Goal: Information Seeking & Learning: Understand process/instructions

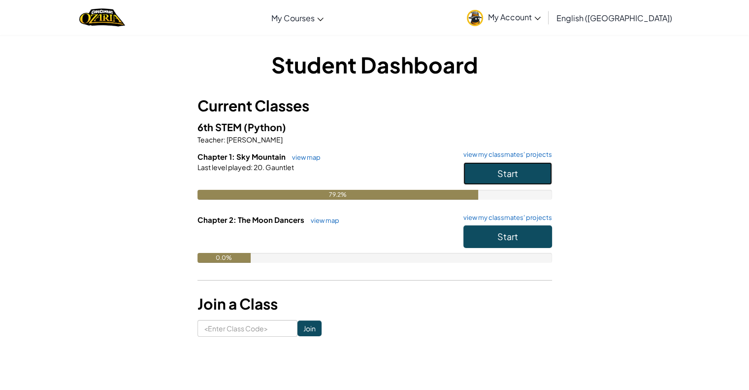
click at [494, 169] on button "Start" at bounding box center [507, 173] width 89 height 23
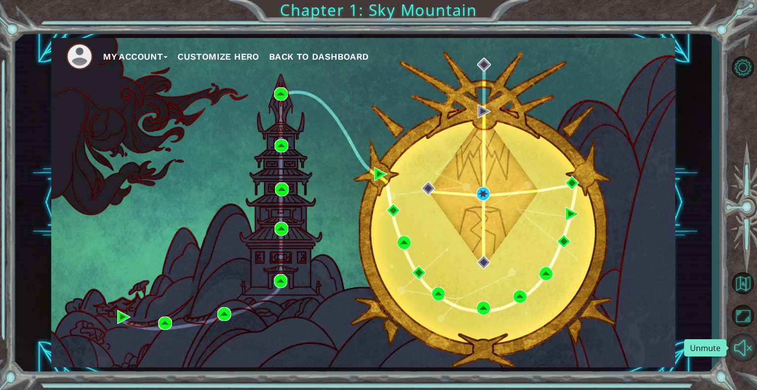
click at [746, 347] on button "Unmute" at bounding box center [742, 347] width 29 height 29
click at [742, 348] on button "Mute" at bounding box center [742, 347] width 29 height 29
click at [473, 191] on div "My Account Customize Hero Back to Dashboard" at bounding box center [363, 202] width 624 height 329
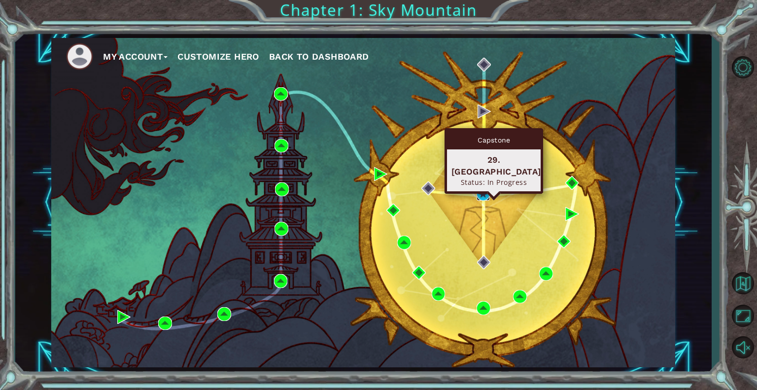
click at [482, 195] on img at bounding box center [483, 194] width 14 height 14
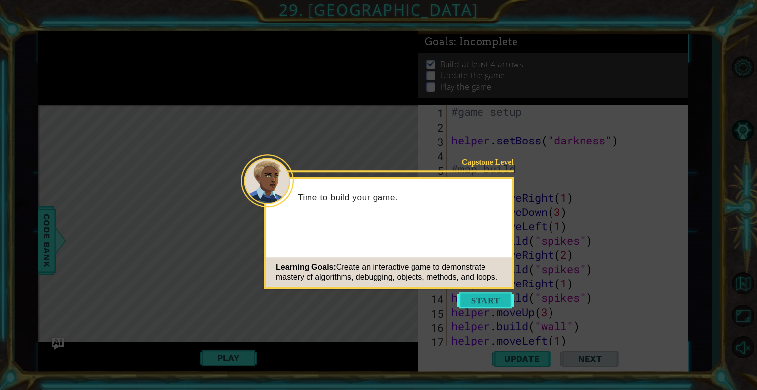
click at [497, 301] on button "Start" at bounding box center [485, 300] width 56 height 16
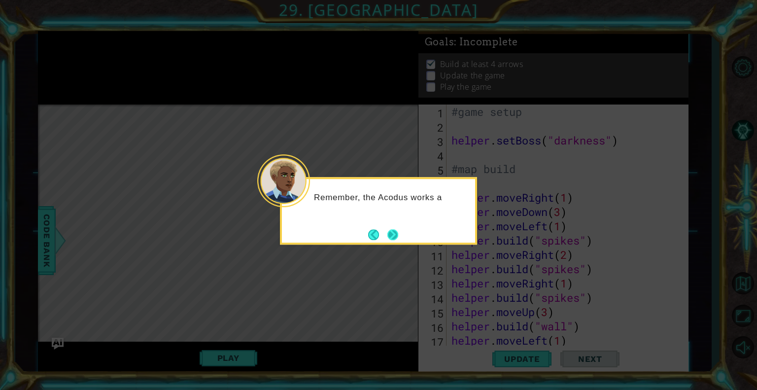
click at [398, 237] on button "Next" at bounding box center [392, 234] width 11 height 11
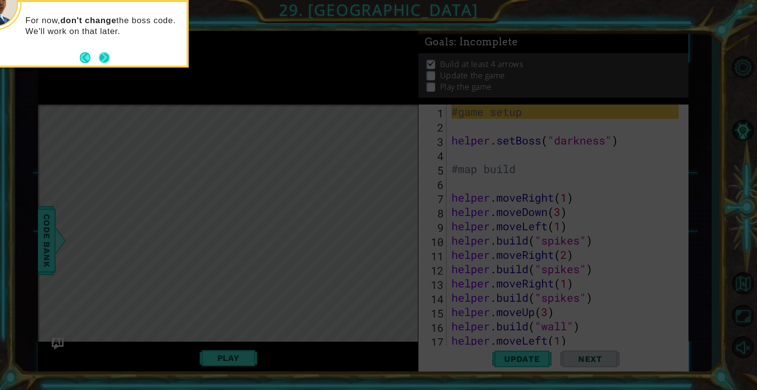
click at [104, 55] on button "Next" at bounding box center [104, 57] width 11 height 11
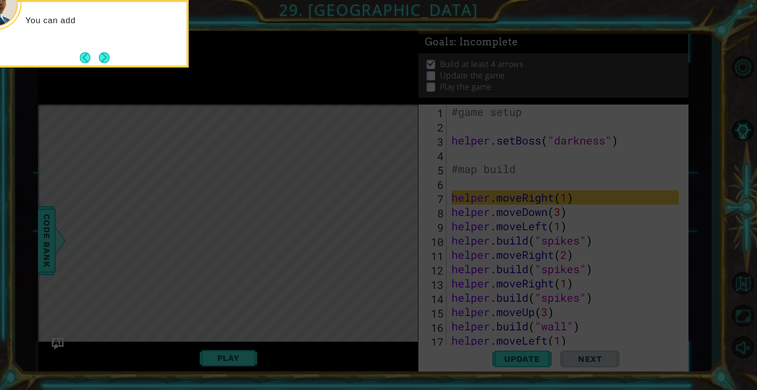
click at [104, 55] on button "Next" at bounding box center [104, 57] width 11 height 11
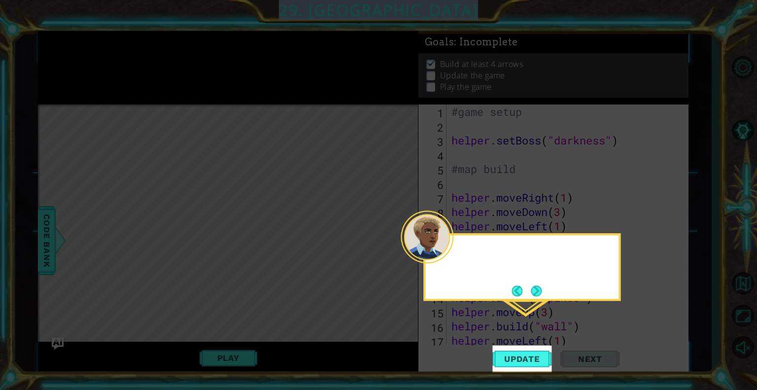
click at [104, 55] on icon at bounding box center [378, 195] width 757 height 390
click at [531, 289] on button "Next" at bounding box center [535, 290] width 11 height 11
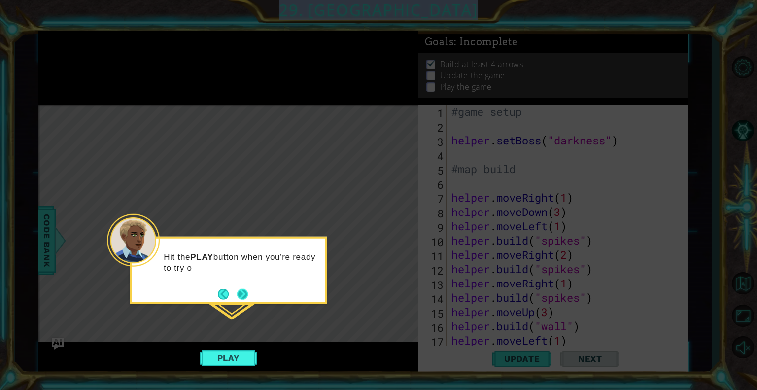
click at [247, 288] on button "Next" at bounding box center [242, 293] width 11 height 11
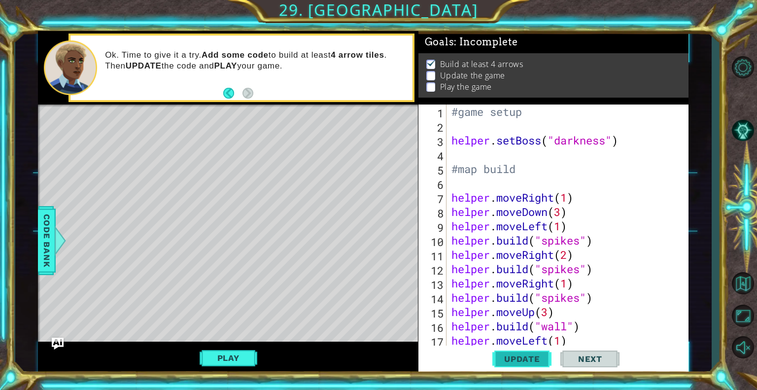
click at [531, 359] on span "Update" at bounding box center [522, 359] width 56 height 10
click at [218, 347] on div "Play" at bounding box center [228, 357] width 380 height 33
click at [226, 352] on button "Play" at bounding box center [228, 357] width 58 height 19
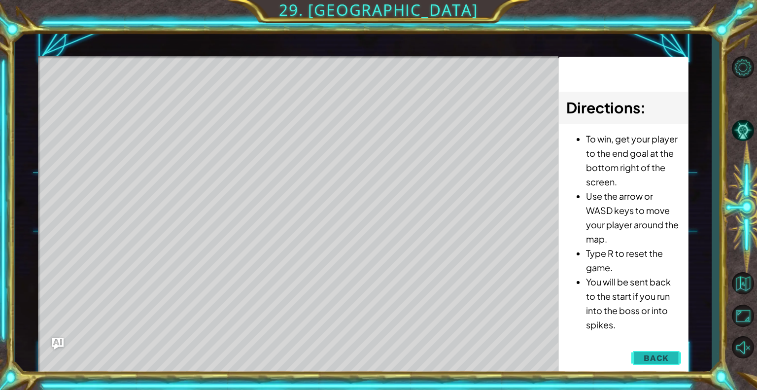
click at [662, 356] on span "Back" at bounding box center [655, 358] width 25 height 10
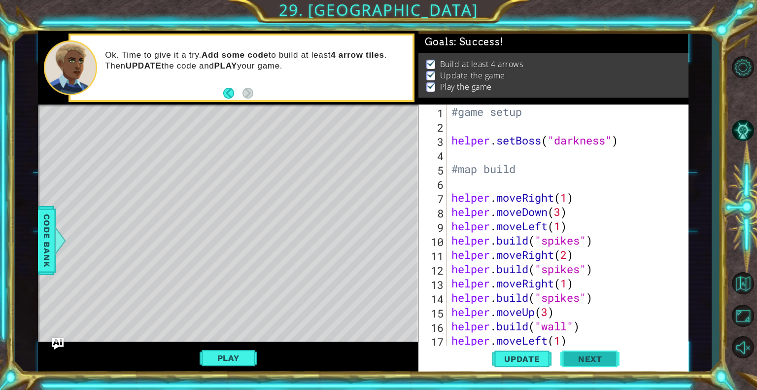
click at [600, 355] on span "Next" at bounding box center [590, 359] width 44 height 10
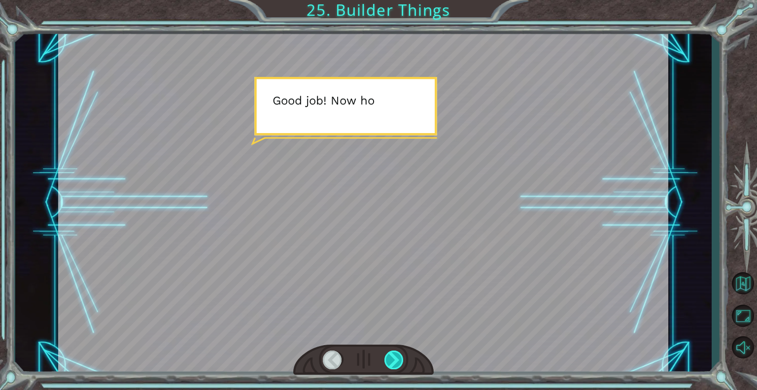
click at [387, 367] on div at bounding box center [394, 359] width 20 height 19
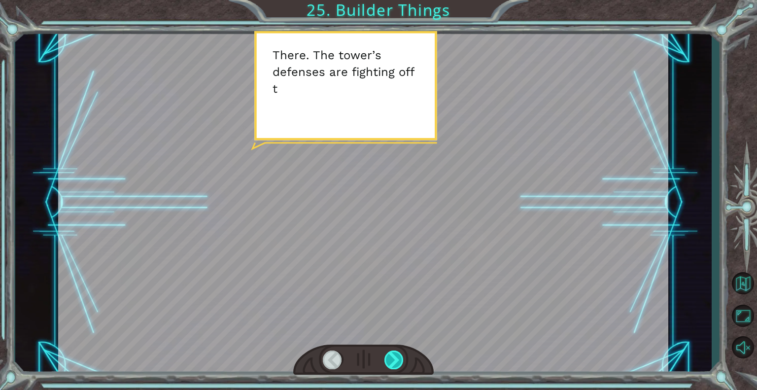
click at [387, 367] on div at bounding box center [394, 359] width 20 height 19
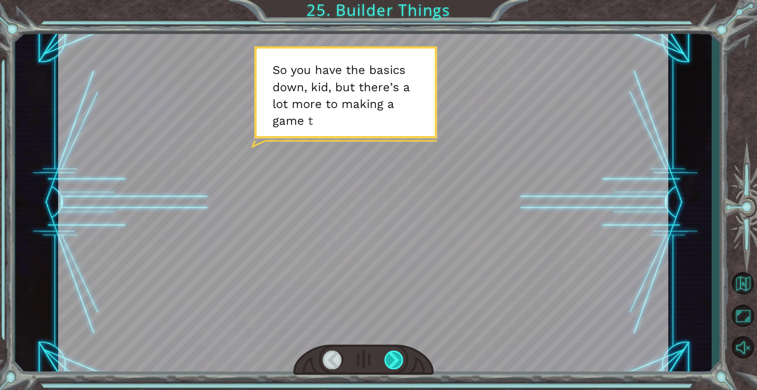
click at [391, 359] on div at bounding box center [394, 359] width 20 height 19
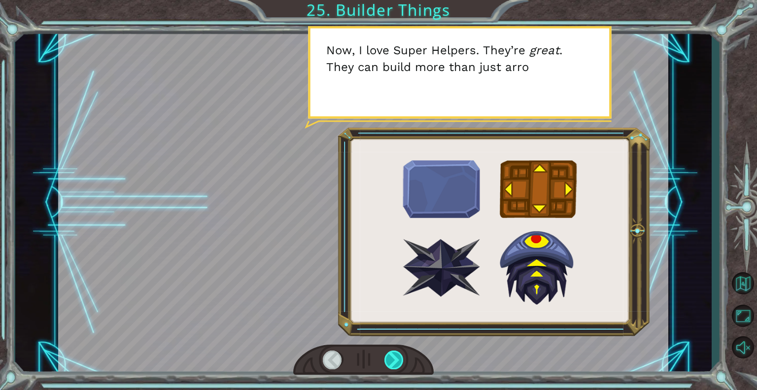
click at [391, 359] on div at bounding box center [394, 359] width 20 height 19
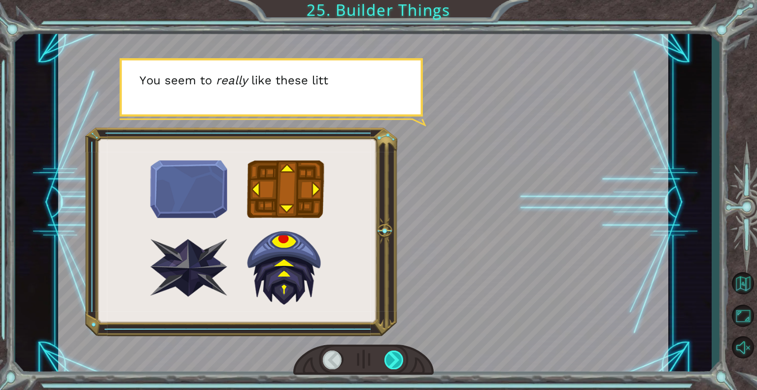
click at [391, 359] on div at bounding box center [394, 359] width 20 height 19
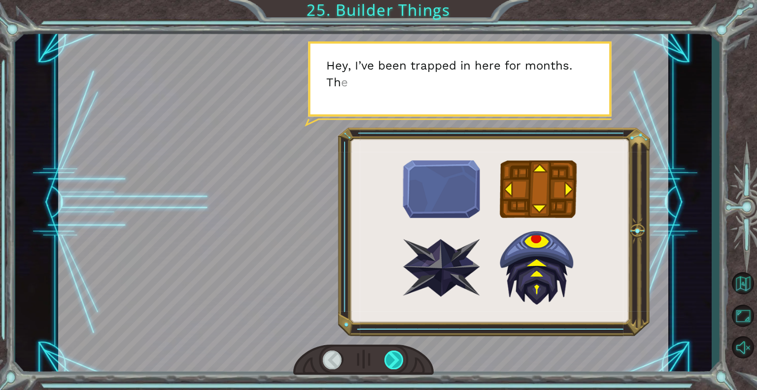
click at [391, 359] on div at bounding box center [394, 359] width 20 height 19
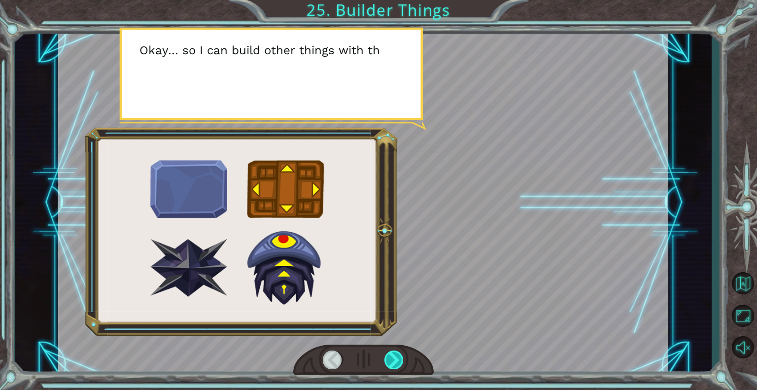
click at [391, 359] on div at bounding box center [394, 359] width 20 height 19
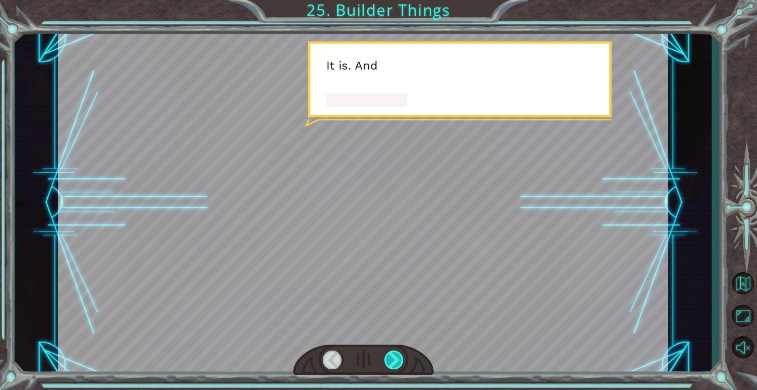
click at [391, 359] on div at bounding box center [394, 359] width 20 height 19
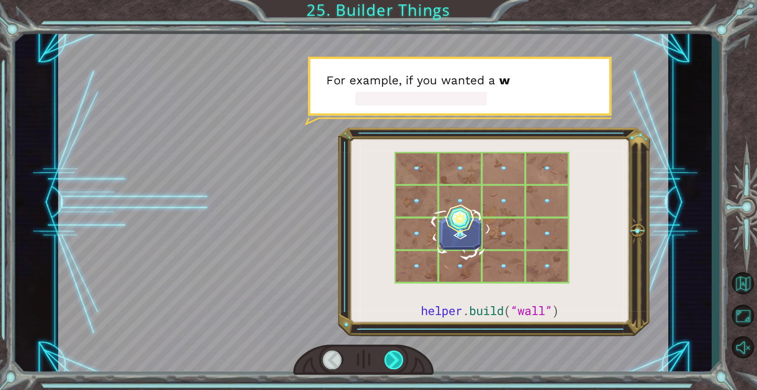
click at [391, 359] on div at bounding box center [394, 359] width 20 height 19
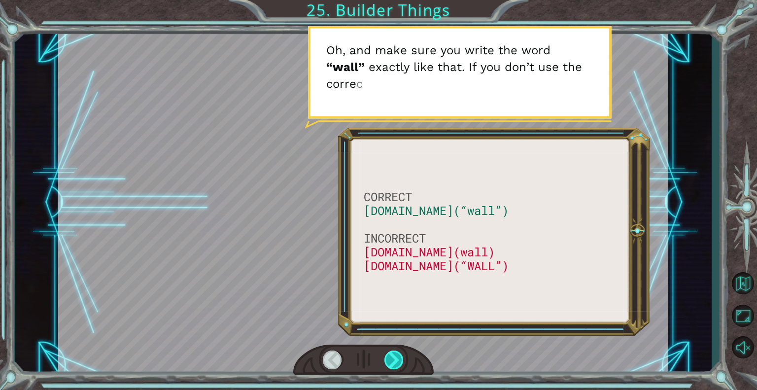
click at [391, 359] on div at bounding box center [394, 359] width 20 height 19
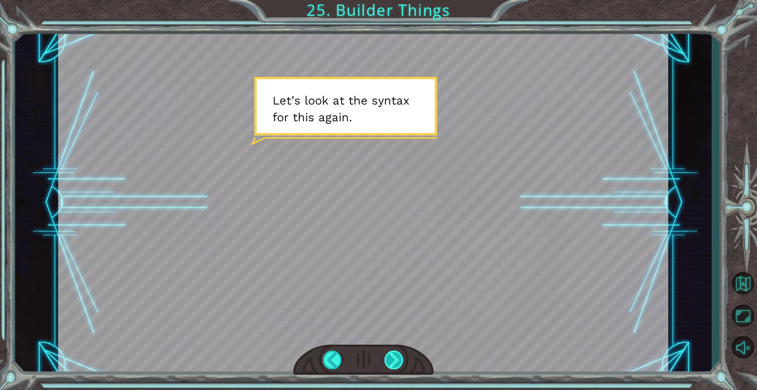
click at [391, 359] on div at bounding box center [394, 359] width 20 height 19
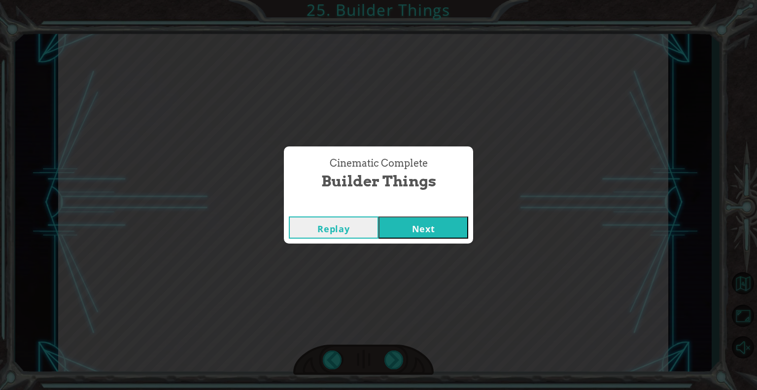
click at [397, 230] on button "Next" at bounding box center [423, 227] width 90 height 22
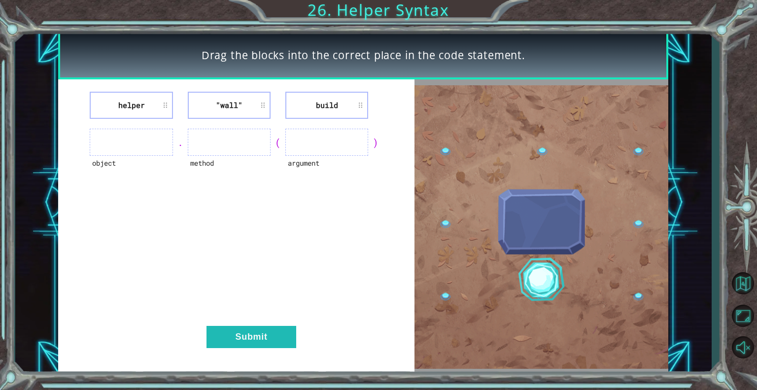
click at [150, 111] on li "helper" at bounding box center [131, 105] width 83 height 27
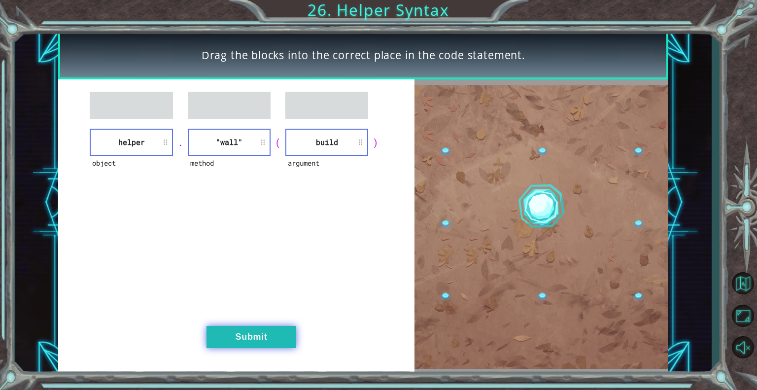
click at [286, 333] on button "Submit" at bounding box center [251, 337] width 90 height 22
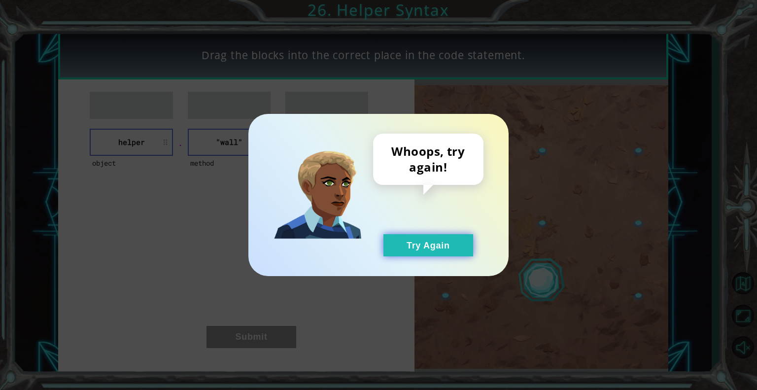
click at [437, 245] on button "Try Again" at bounding box center [428, 245] width 90 height 22
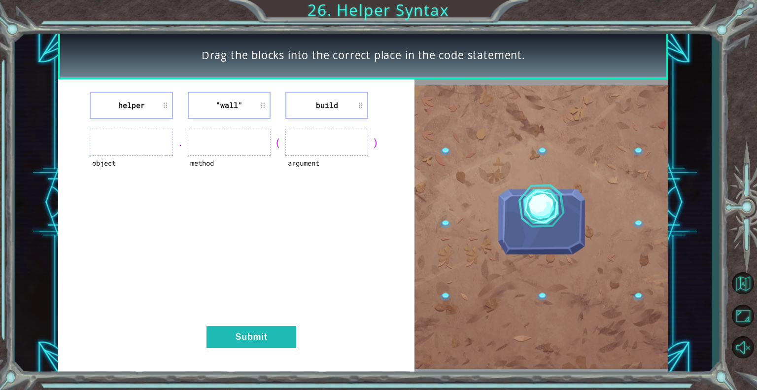
drag, startPoint x: 309, startPoint y: 108, endPoint x: 227, endPoint y: 112, distance: 82.3
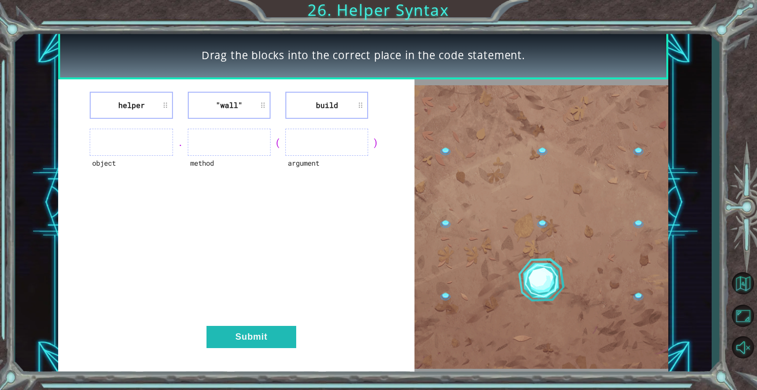
click at [227, 112] on li ""wall"" at bounding box center [229, 105] width 83 height 27
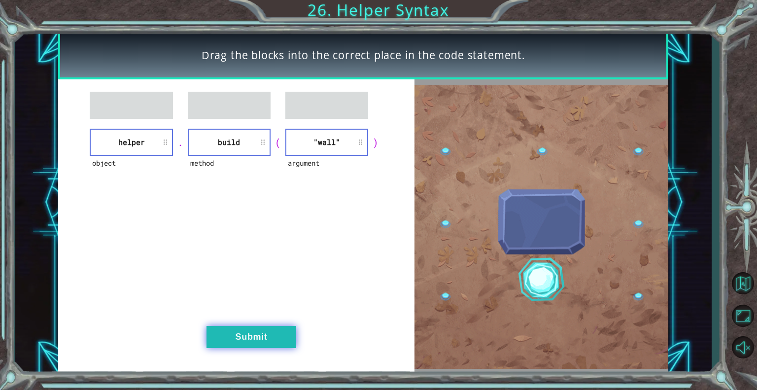
click at [243, 341] on button "Submit" at bounding box center [251, 337] width 90 height 22
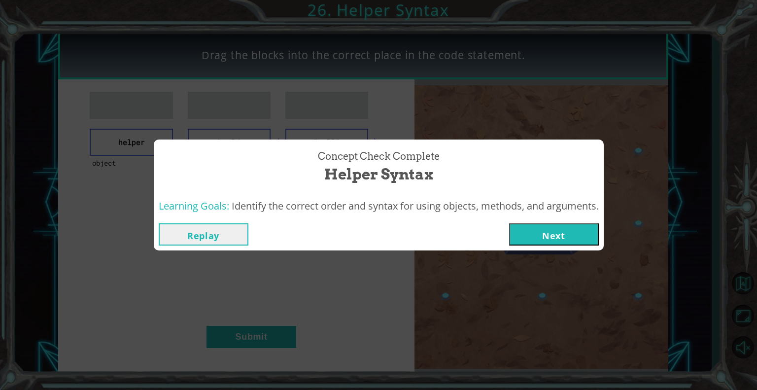
click at [568, 235] on button "Next" at bounding box center [554, 234] width 90 height 22
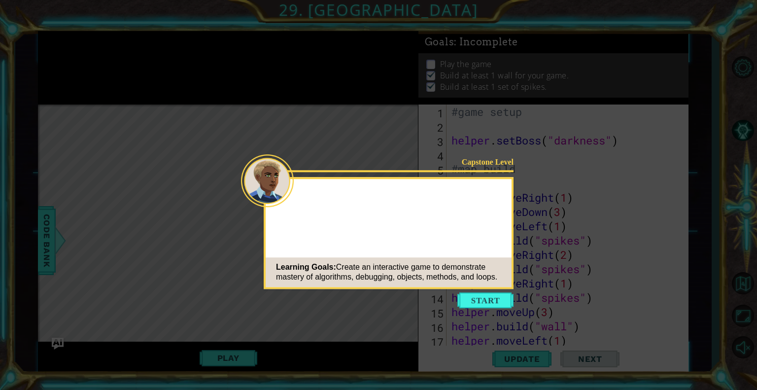
click at [485, 288] on div "Capstone Level Learning Goals: Create an interactive game to demonstrate master…" at bounding box center [388, 233] width 250 height 112
click at [485, 301] on button "Start" at bounding box center [485, 300] width 56 height 16
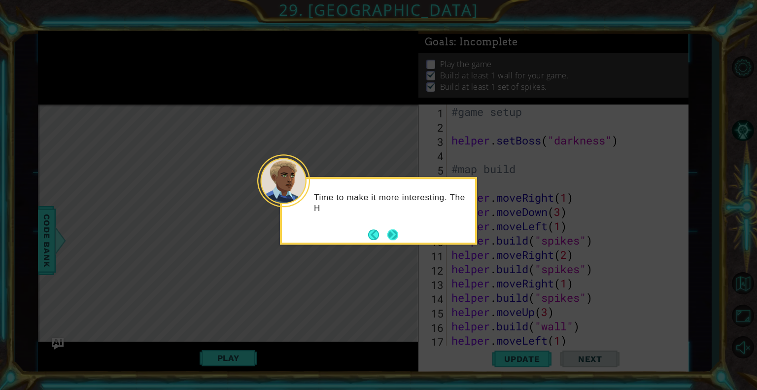
click at [392, 234] on button "Next" at bounding box center [392, 234] width 11 height 11
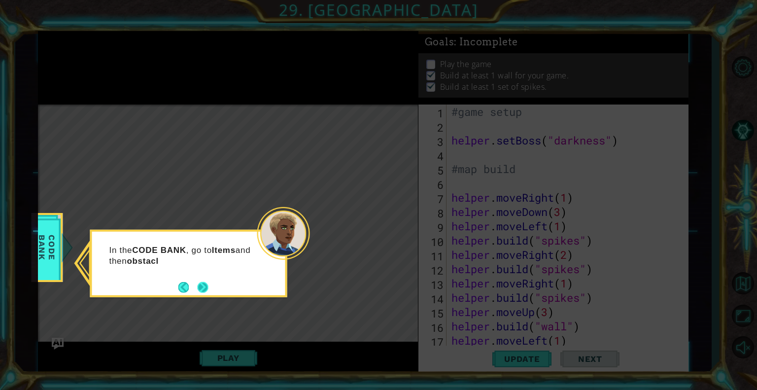
click at [197, 290] on button "Next" at bounding box center [202, 286] width 11 height 11
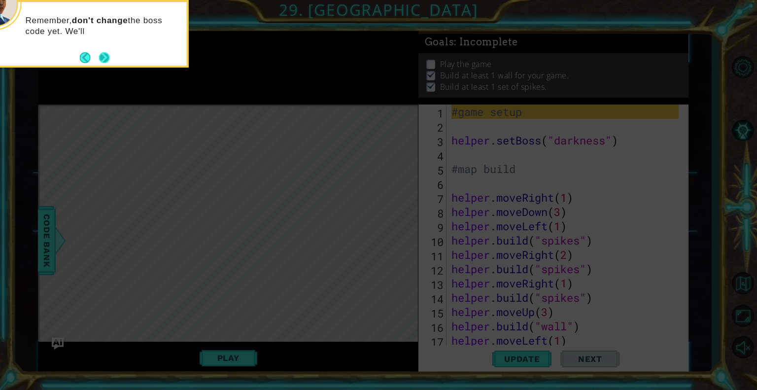
click at [108, 55] on button "Next" at bounding box center [104, 57] width 11 height 11
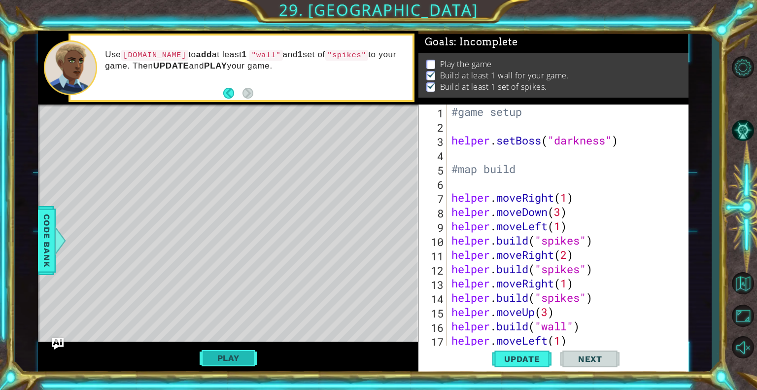
click at [236, 356] on button "Play" at bounding box center [228, 357] width 58 height 19
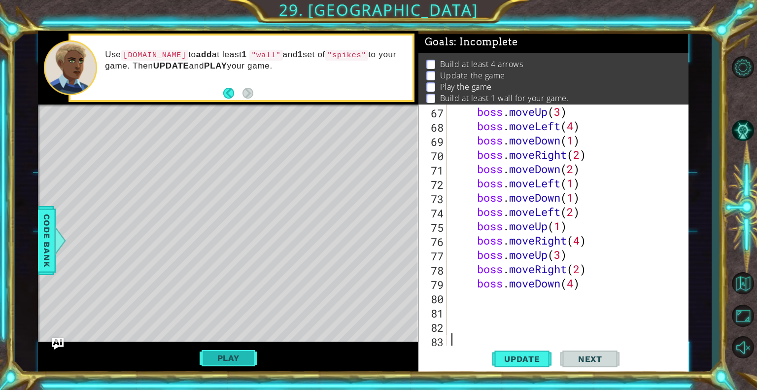
scroll to position [943, 0]
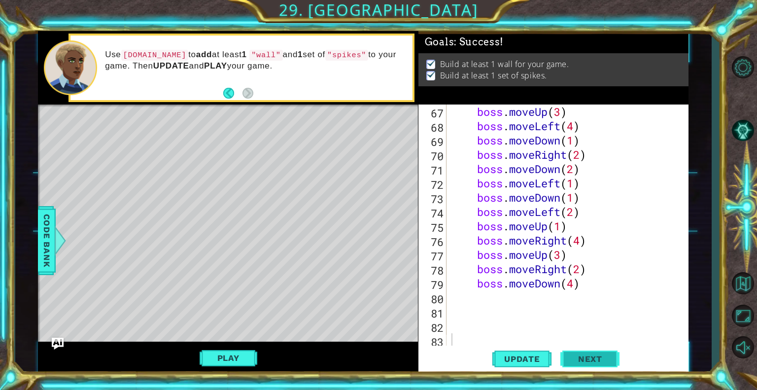
click at [609, 358] on span "Next" at bounding box center [590, 360] width 44 height 10
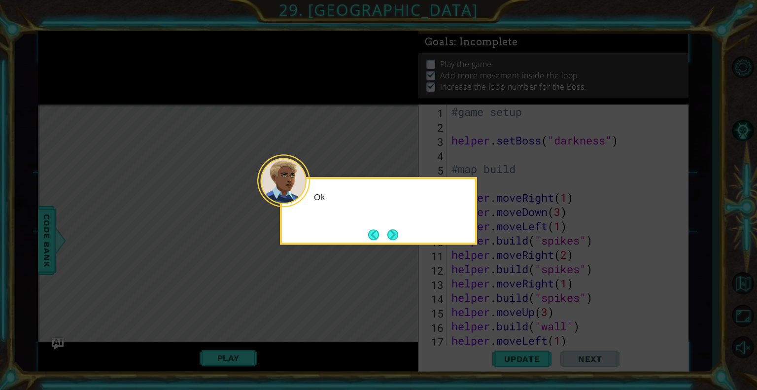
scroll to position [6, 0]
click at [395, 234] on button "Next" at bounding box center [392, 234] width 11 height 11
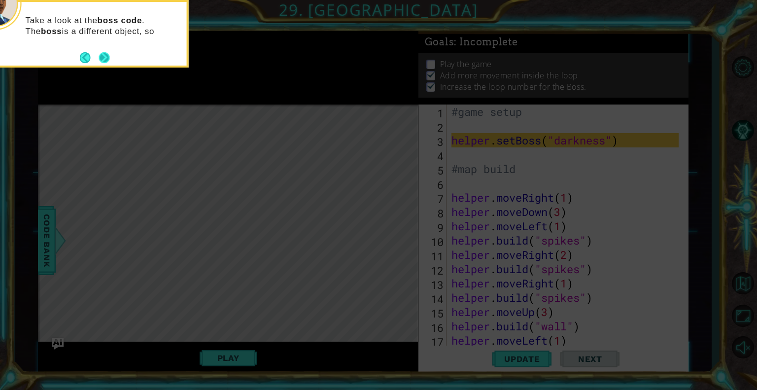
click at [111, 51] on div "Take a look at the boss code . The boss is a different object, so" at bounding box center [90, 31] width 193 height 50
click at [108, 51] on footer at bounding box center [95, 58] width 30 height 15
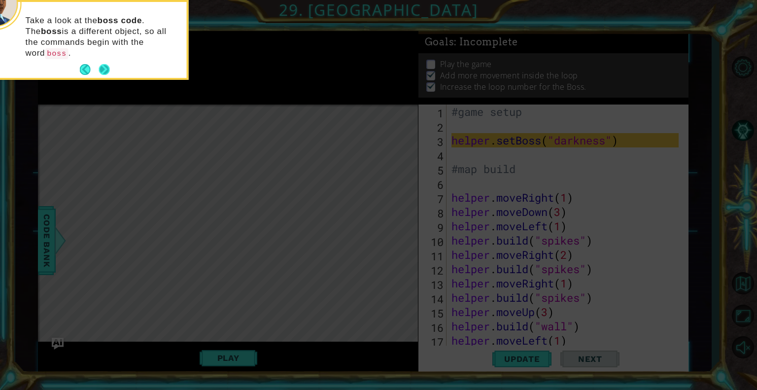
click at [103, 64] on button "Next" at bounding box center [104, 69] width 11 height 11
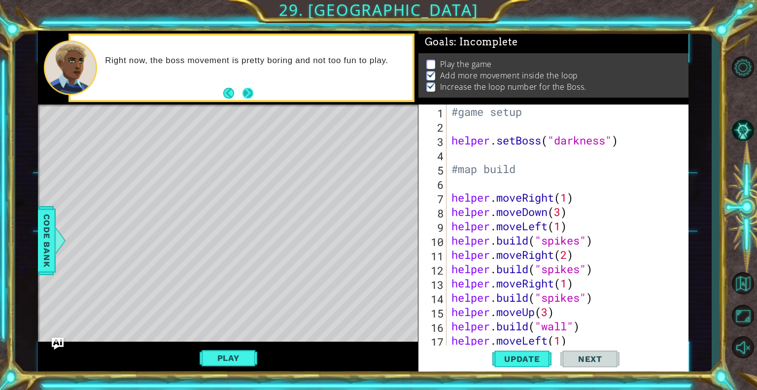
click at [247, 89] on button "Next" at bounding box center [247, 93] width 11 height 11
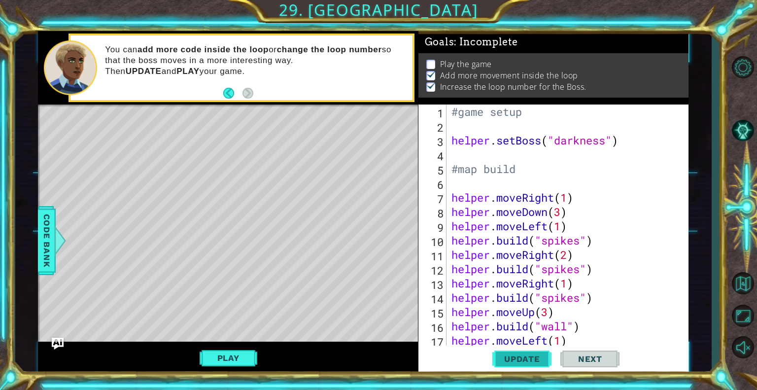
click at [520, 360] on span "Update" at bounding box center [522, 359] width 56 height 10
click at [242, 359] on button "Play" at bounding box center [228, 357] width 58 height 19
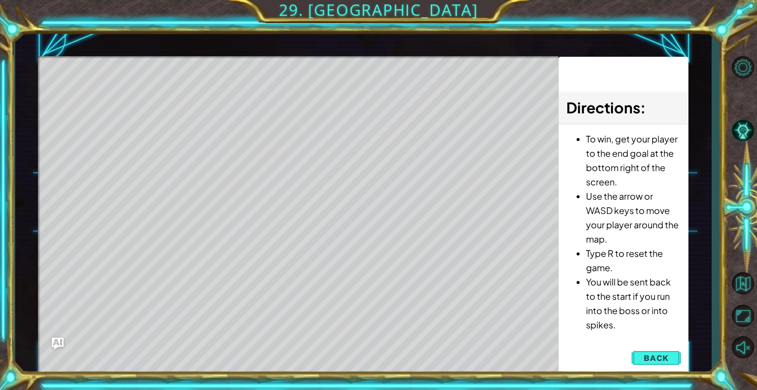
click at [630, 357] on div "Directions : To win, get your player to the end goal at the bottom right of the…" at bounding box center [623, 216] width 130 height 318
drag, startPoint x: 644, startPoint y: 362, endPoint x: 645, endPoint y: 374, distance: 12.4
click at [645, 374] on div "1 ההההההההההההההההההההההההההההההההההההההההההההההההההההההההההההההההההההההההההההה…" at bounding box center [378, 195] width 757 height 390
click at [658, 358] on span "Back" at bounding box center [655, 358] width 25 height 10
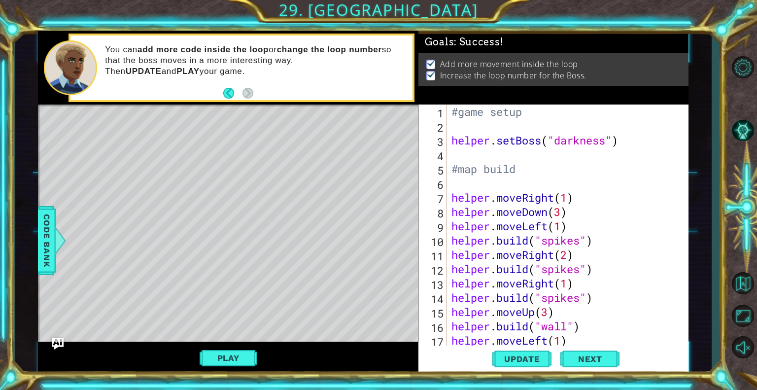
scroll to position [0, 0]
click at [47, 228] on span "Code Bank" at bounding box center [47, 240] width 16 height 60
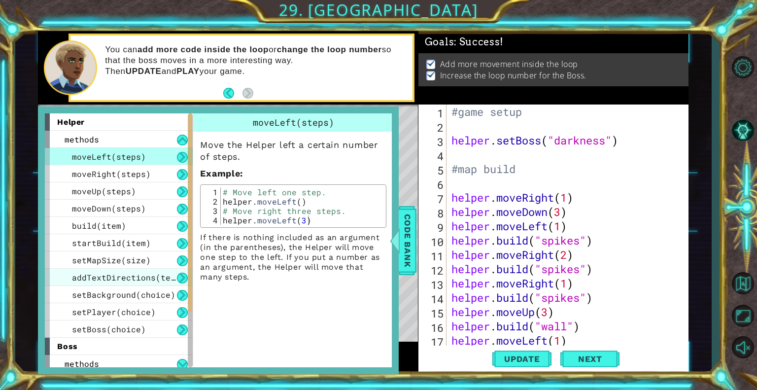
click at [106, 276] on span "addTextDirections(text)" at bounding box center [128, 277] width 113 height 10
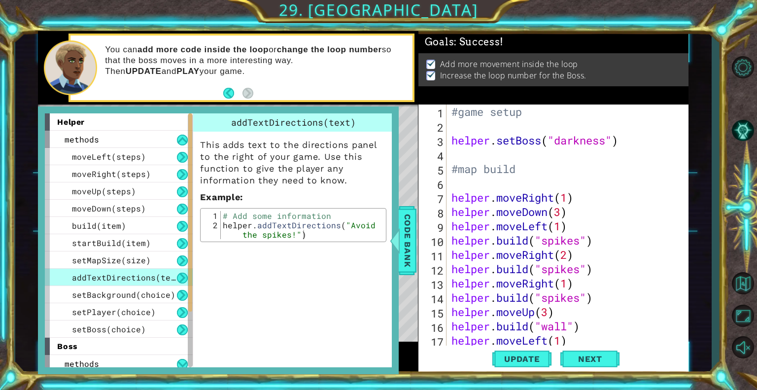
click at [177, 276] on button at bounding box center [182, 277] width 11 height 11
click at [164, 277] on span "addTextDirections(text)" at bounding box center [128, 277] width 113 height 10
click at [219, 282] on div "addTextDirections(text) This adds text to the directions panel to the right of …" at bounding box center [294, 240] width 203 height 254
click at [178, 273] on button at bounding box center [182, 277] width 11 height 11
click at [146, 293] on span "setBackground(choice)" at bounding box center [123, 294] width 103 height 10
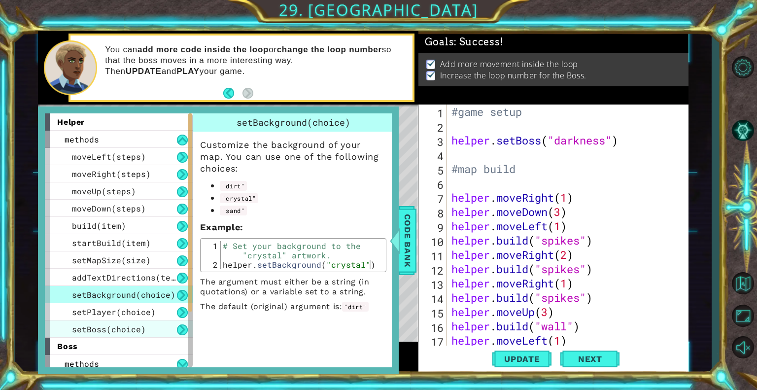
drag, startPoint x: 146, startPoint y: 293, endPoint x: 155, endPoint y: 329, distance: 37.5
click at [155, 329] on div "moveLeft(steps) moveRight(steps) moveUp(steps) moveDown(steps) build(item) star…" at bounding box center [119, 243] width 148 height 190
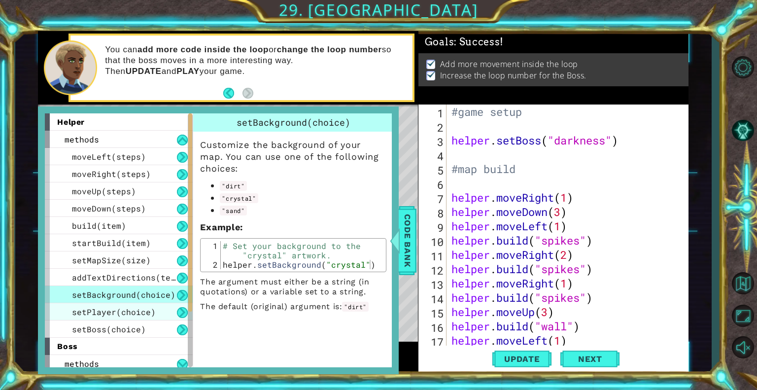
click at [151, 313] on span "setPlayer(choice)" at bounding box center [114, 311] width 84 height 10
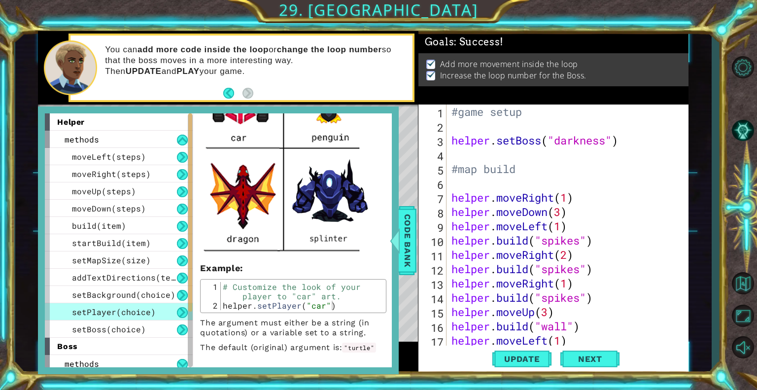
scroll to position [351, 0]
click at [395, 242] on div at bounding box center [395, 241] width 12 height 30
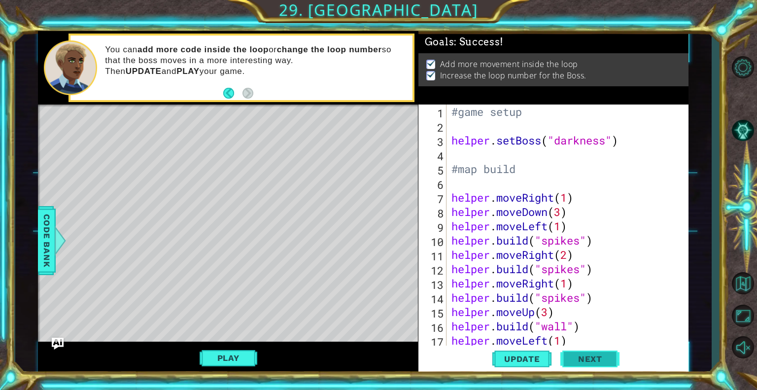
click at [579, 357] on span "Next" at bounding box center [590, 361] width 44 height 10
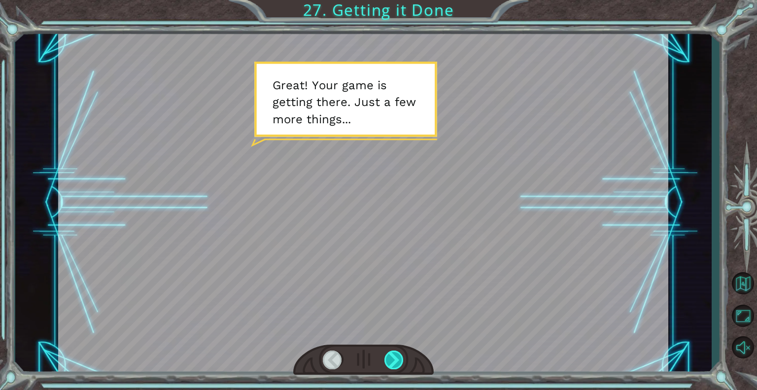
click at [393, 355] on div at bounding box center [394, 359] width 20 height 19
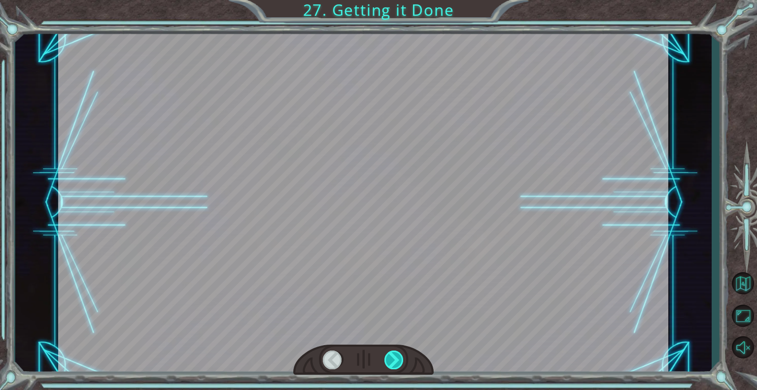
click at [393, 355] on div at bounding box center [394, 359] width 20 height 19
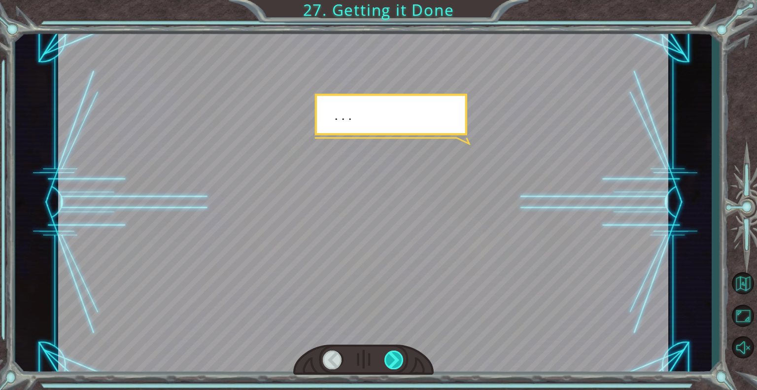
click at [393, 355] on div at bounding box center [394, 359] width 20 height 19
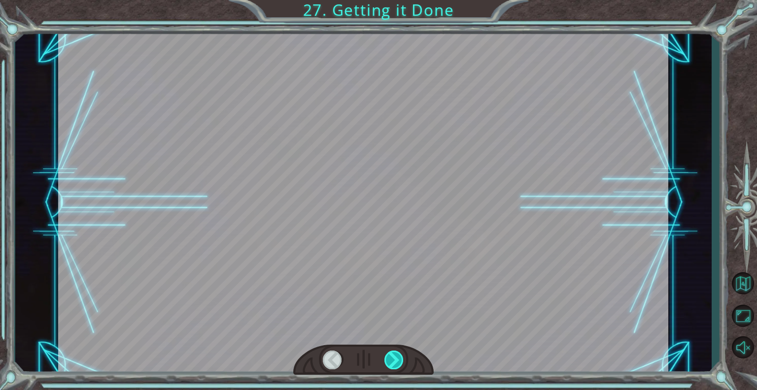
click at [393, 355] on div at bounding box center [394, 359] width 20 height 19
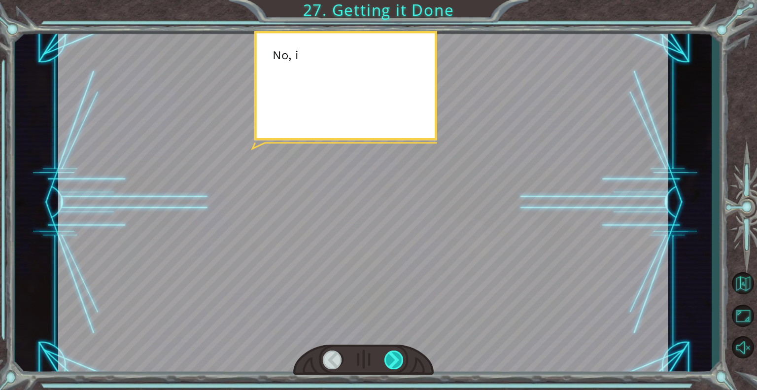
click at [393, 355] on div at bounding box center [394, 359] width 20 height 19
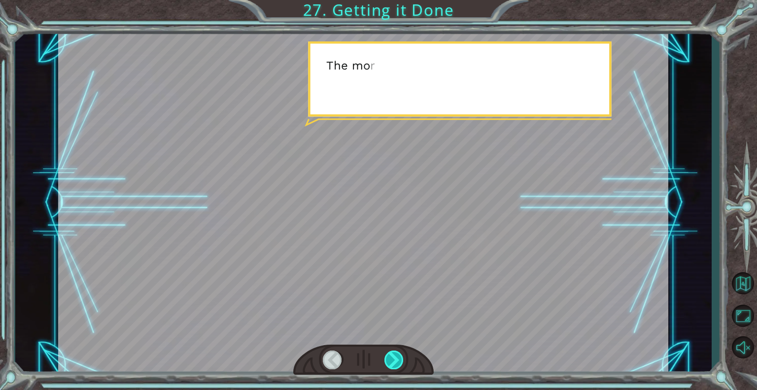
click at [393, 355] on div at bounding box center [394, 359] width 20 height 19
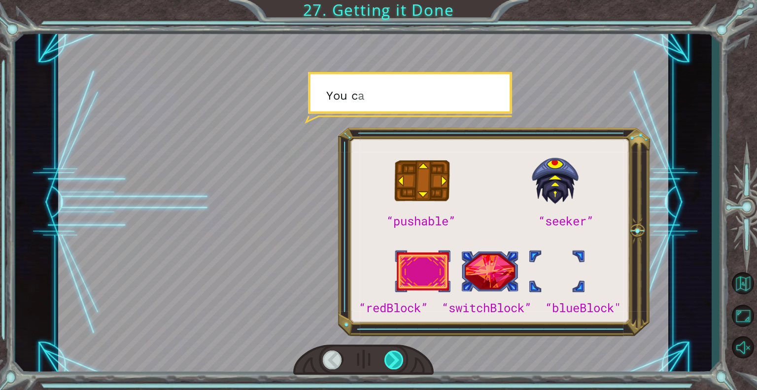
click at [393, 355] on div at bounding box center [394, 359] width 20 height 19
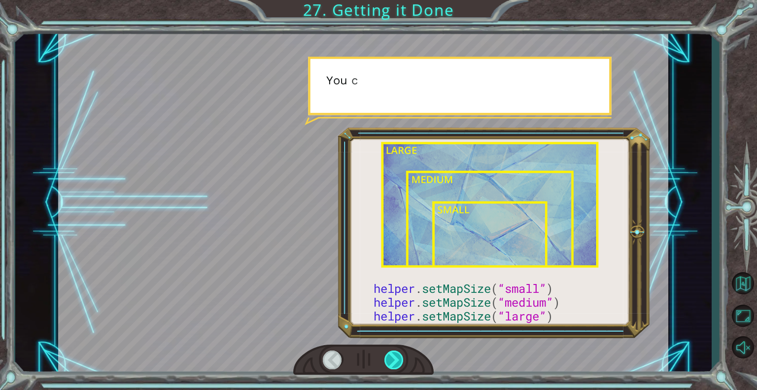
click at [393, 355] on div at bounding box center [394, 359] width 20 height 19
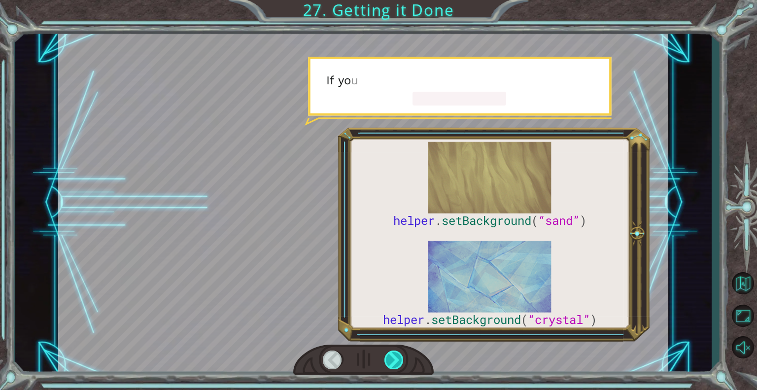
click at [393, 355] on div at bounding box center [394, 359] width 20 height 19
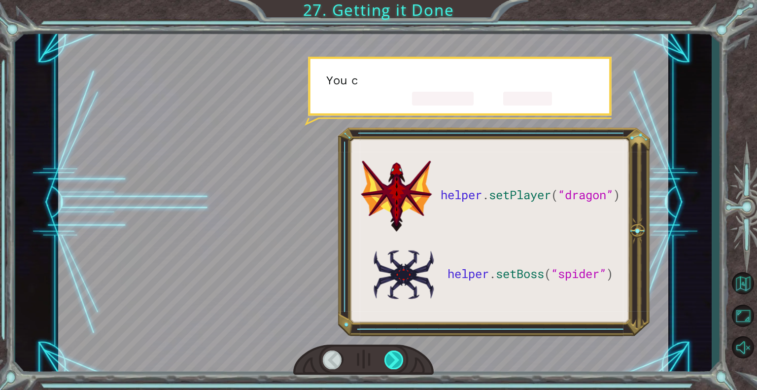
click at [393, 355] on div at bounding box center [394, 359] width 20 height 19
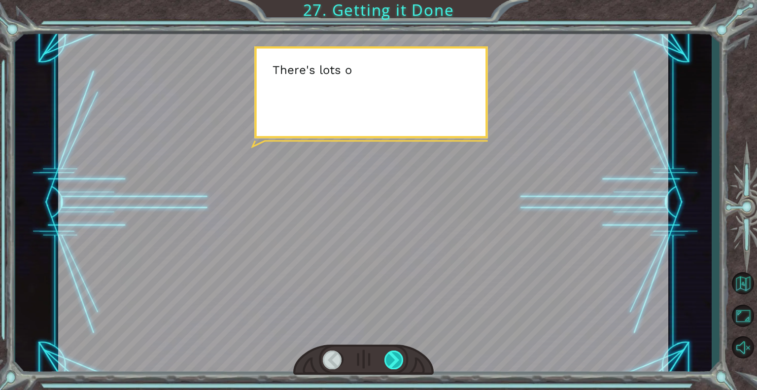
click at [393, 355] on div at bounding box center [394, 359] width 20 height 19
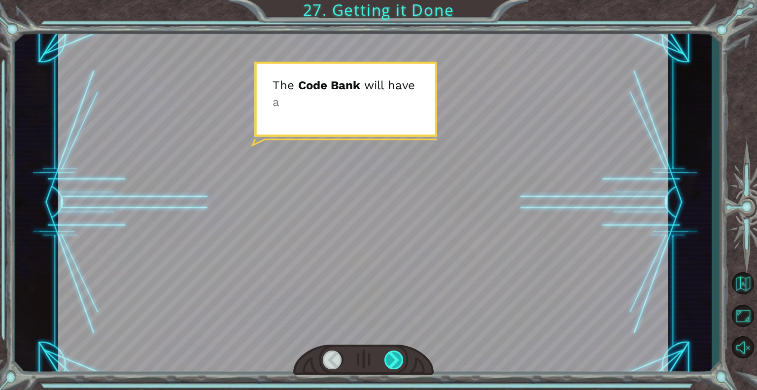
click at [393, 355] on div at bounding box center [394, 359] width 20 height 19
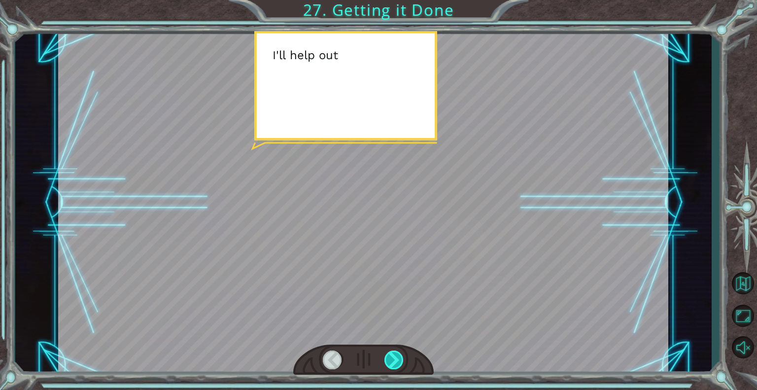
click at [393, 355] on div at bounding box center [394, 359] width 20 height 19
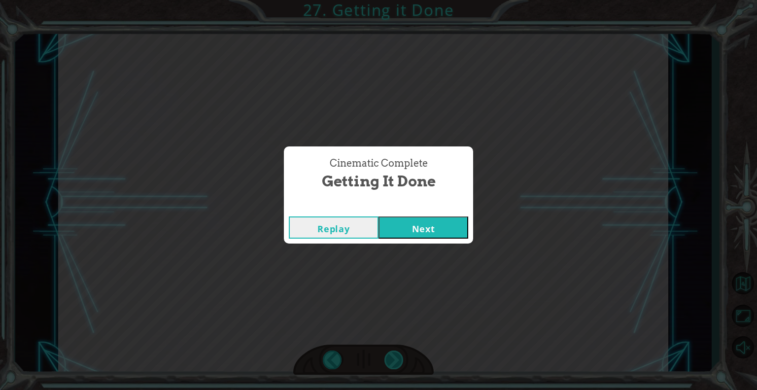
click at [393, 355] on div "Cinematic Complete Getting it Done Replay Next" at bounding box center [378, 195] width 757 height 390
click at [411, 224] on button "Next" at bounding box center [423, 227] width 90 height 22
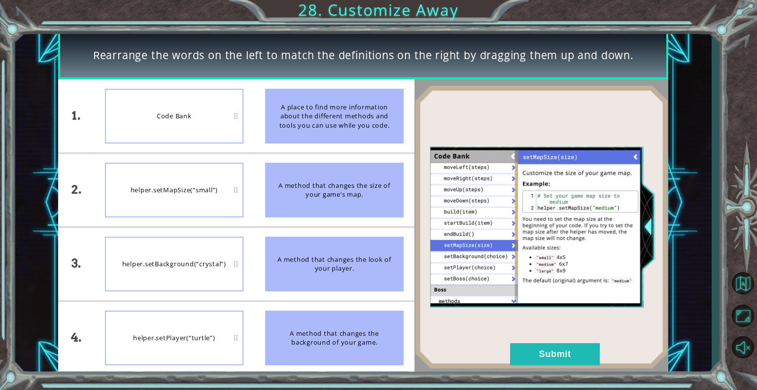
click at [294, 104] on div "A place to find more information about the different methods and tools you can …" at bounding box center [334, 116] width 138 height 55
click at [213, 117] on div "Code Bank" at bounding box center [174, 116] width 138 height 55
drag, startPoint x: 373, startPoint y: 126, endPoint x: 208, endPoint y: 130, distance: 165.1
click at [208, 130] on div "1. 2. 3. 4. Code Bank helper.setMapSize(“small”) helper.setBackground(“crystal”…" at bounding box center [236, 226] width 356 height 295
click at [335, 323] on div "A method that changes the background of your game." at bounding box center [334, 337] width 138 height 55
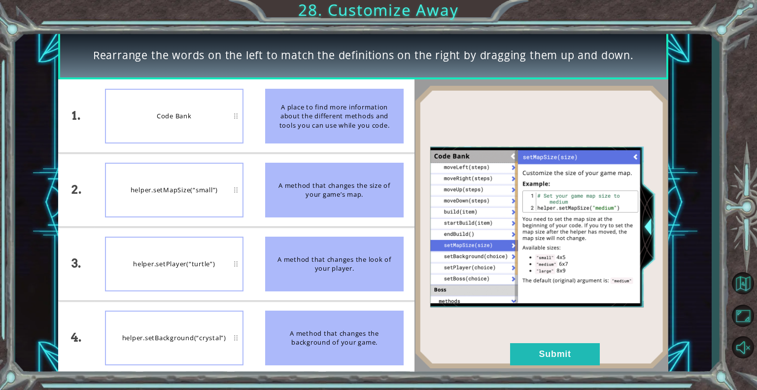
click at [215, 255] on div "helper.setPlayer(“turtle”)" at bounding box center [174, 263] width 138 height 55
click at [286, 257] on div "A method that changes the look of your player." at bounding box center [334, 263] width 138 height 55
click at [227, 254] on div "helper.setPlayer(“turtle”)" at bounding box center [174, 263] width 138 height 55
click at [223, 192] on div "helper.setMapSize(“small”)" at bounding box center [174, 190] width 138 height 55
drag, startPoint x: 223, startPoint y: 192, endPoint x: 418, endPoint y: 202, distance: 195.8
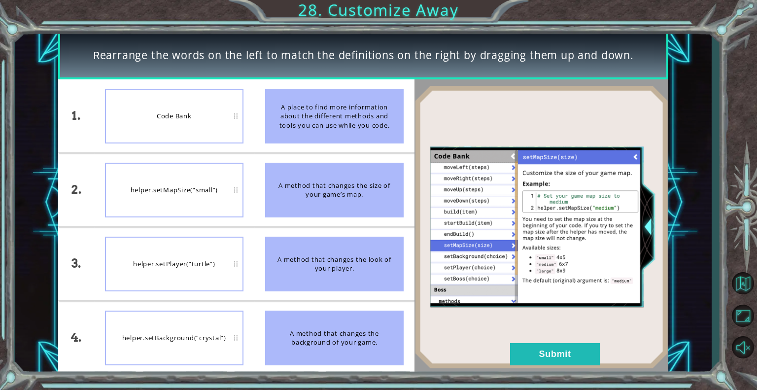
drag, startPoint x: 418, startPoint y: 202, endPoint x: 390, endPoint y: 223, distance: 35.0
click at [390, 223] on li "A method that changes the size of your game’s map." at bounding box center [334, 189] width 160 height 73
